Goal: Information Seeking & Learning: Learn about a topic

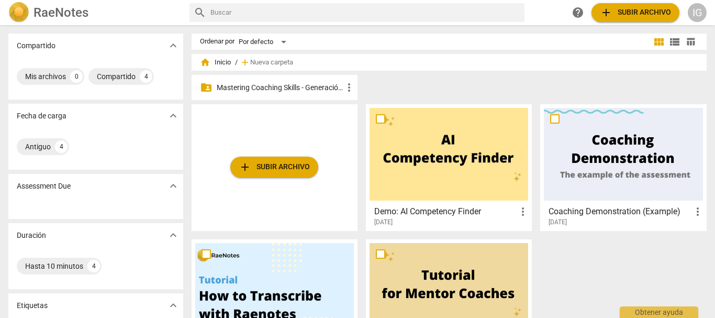
click at [281, 85] on p "Mastering Coaching Skills - Generación 31" at bounding box center [280, 87] width 126 height 11
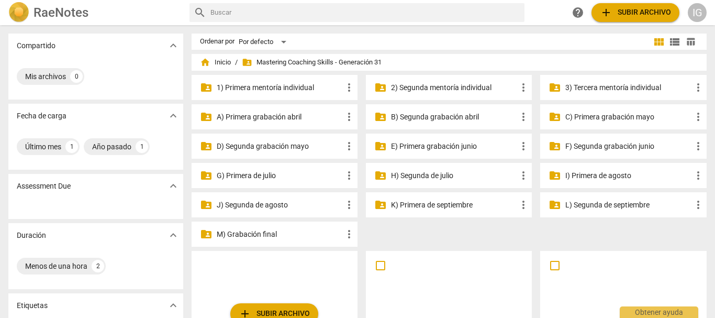
click at [626, 90] on p "3) Tercera mentoría individual" at bounding box center [628, 87] width 126 height 11
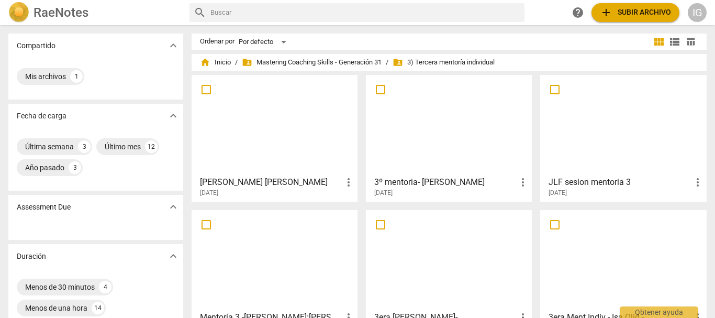
click at [261, 137] on div at bounding box center [274, 125] width 159 height 93
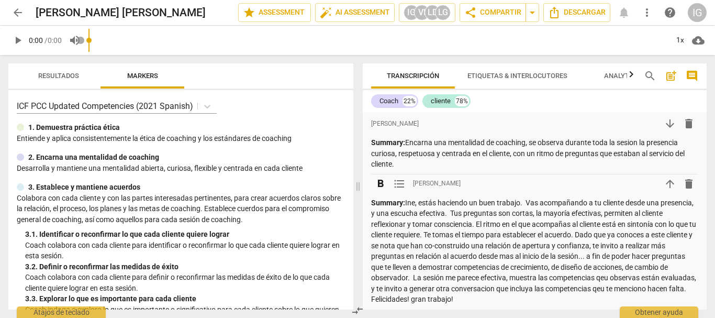
scroll to position [52, 0]
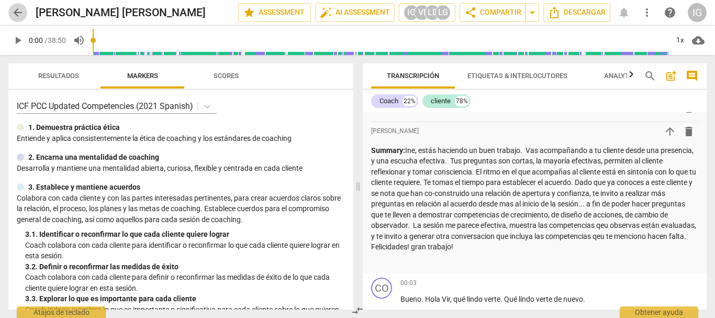
click at [17, 16] on span "arrow_back" at bounding box center [18, 12] width 13 height 13
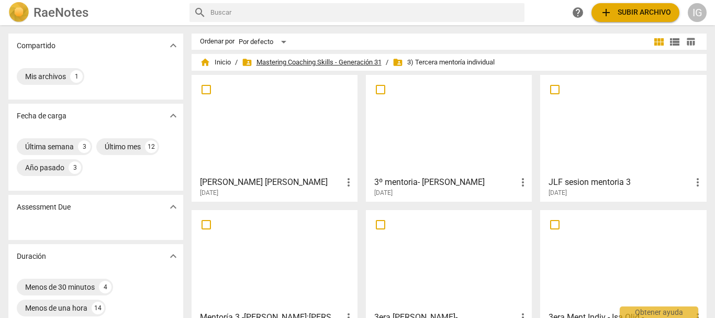
click at [270, 61] on span "folder_shared Mastering Coaching Skills - Generación 31" at bounding box center [312, 62] width 140 height 10
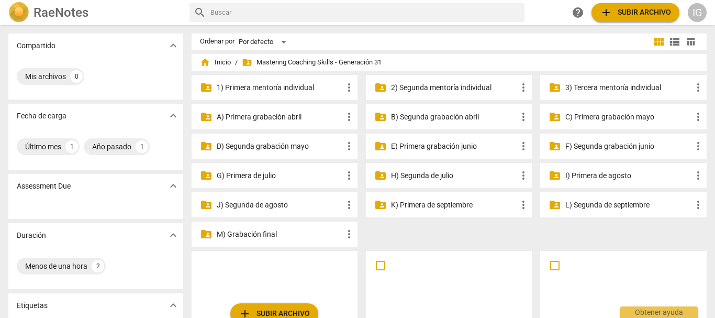
click at [434, 88] on p "2) Segunda mentoría individual" at bounding box center [454, 87] width 126 height 11
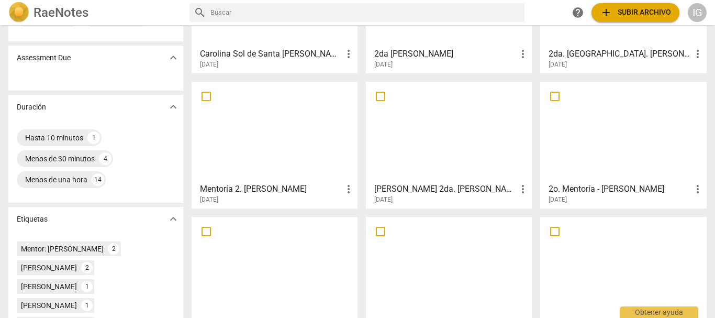
scroll to position [105, 0]
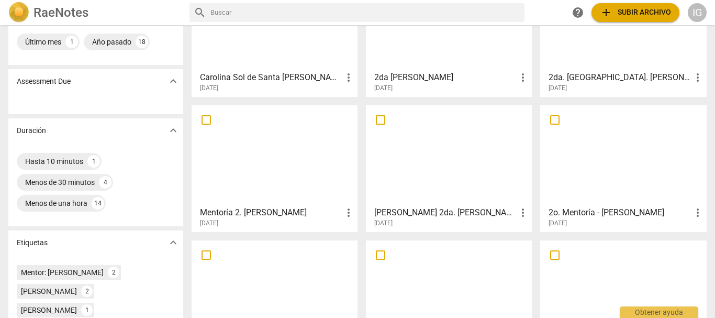
click at [630, 49] on div at bounding box center [623, 20] width 159 height 93
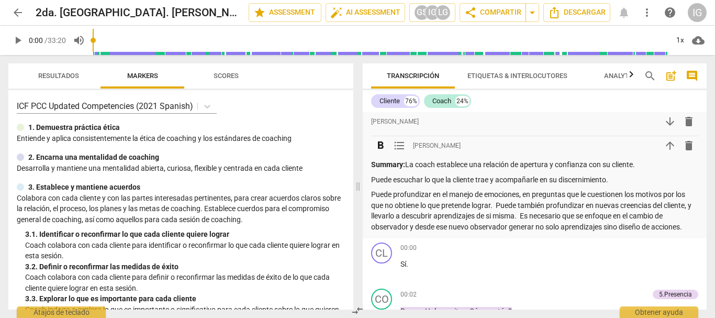
scroll to position [52, 0]
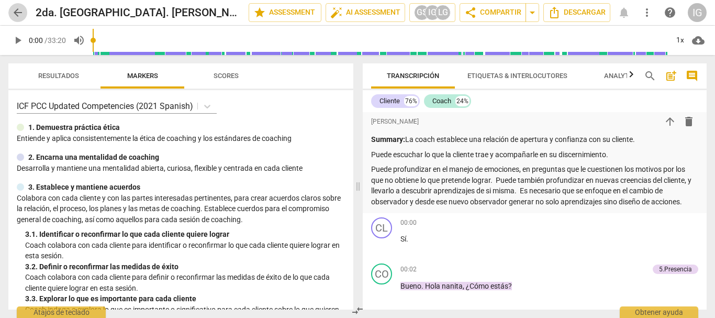
click at [16, 14] on span "arrow_back" at bounding box center [18, 12] width 13 height 13
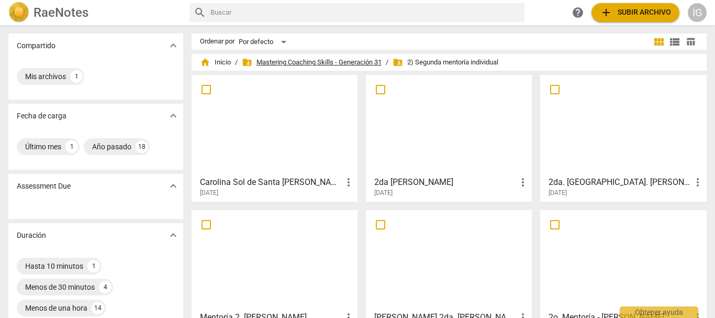
click at [346, 60] on span "folder_shared Mastering Coaching Skills - Generación 31" at bounding box center [312, 62] width 140 height 10
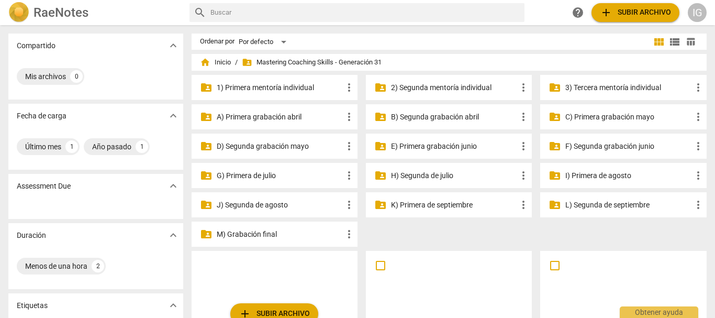
click at [578, 87] on p "3) Tercera mentoría individual" at bounding box center [628, 87] width 126 height 11
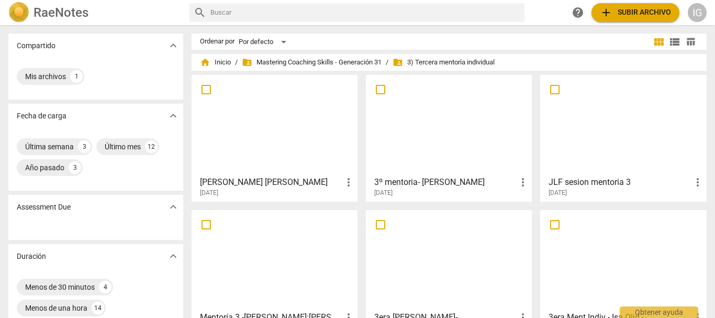
click at [290, 119] on div at bounding box center [274, 125] width 159 height 93
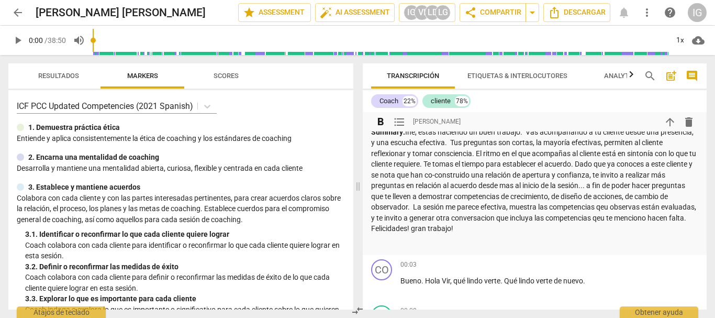
scroll to position [52, 0]
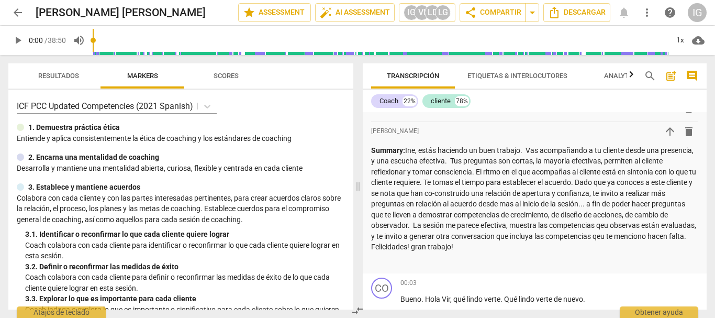
click at [14, 45] on span "play_arrow" at bounding box center [18, 40] width 13 height 13
click at [207, 41] on input "range" at bounding box center [380, 40] width 575 height 33
click at [314, 49] on input "range" at bounding box center [382, 40] width 571 height 33
click at [17, 38] on span "pause" at bounding box center [18, 40] width 13 height 13
click at [13, 44] on span "play_arrow" at bounding box center [18, 40] width 13 height 13
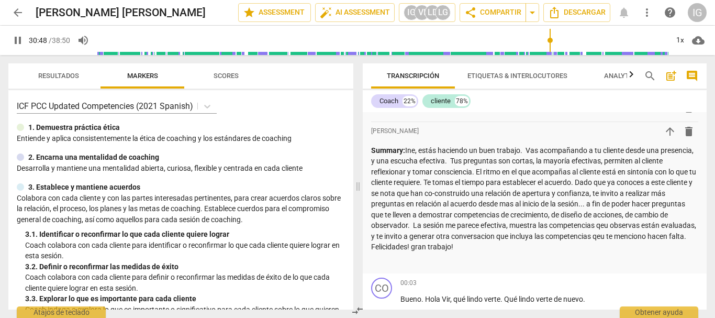
type input "1849"
